Goal: Find specific page/section: Find specific page/section

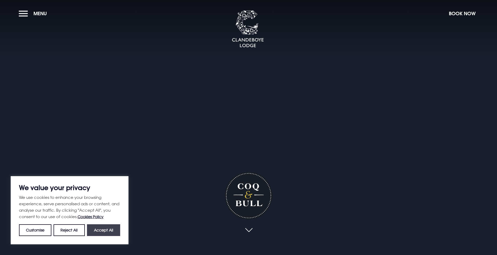
click at [102, 230] on button "Accept All" at bounding box center [103, 230] width 33 height 12
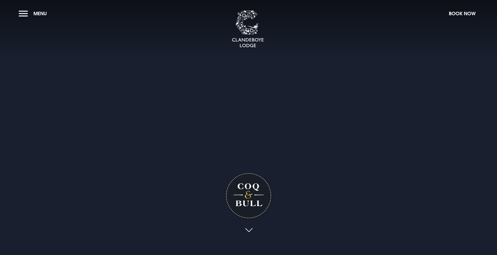
checkbox input "true"
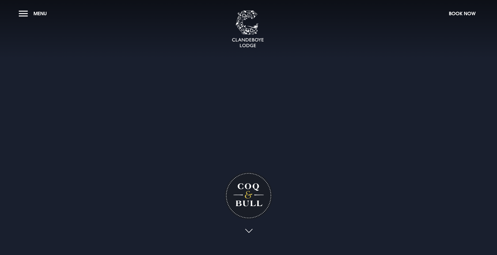
click at [250, 230] on link at bounding box center [248, 231] width 12 height 12
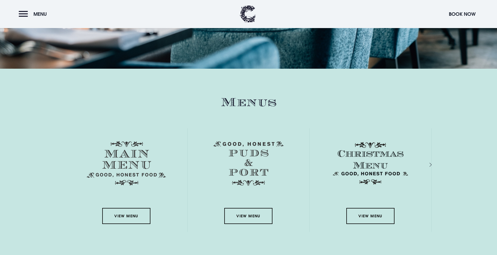
scroll to position [790, 0]
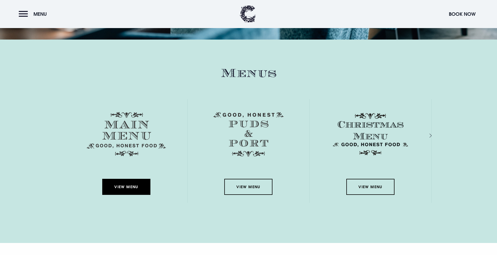
click at [123, 189] on link "View Menu" at bounding box center [126, 187] width 48 height 16
